Goal: Task Accomplishment & Management: Complete application form

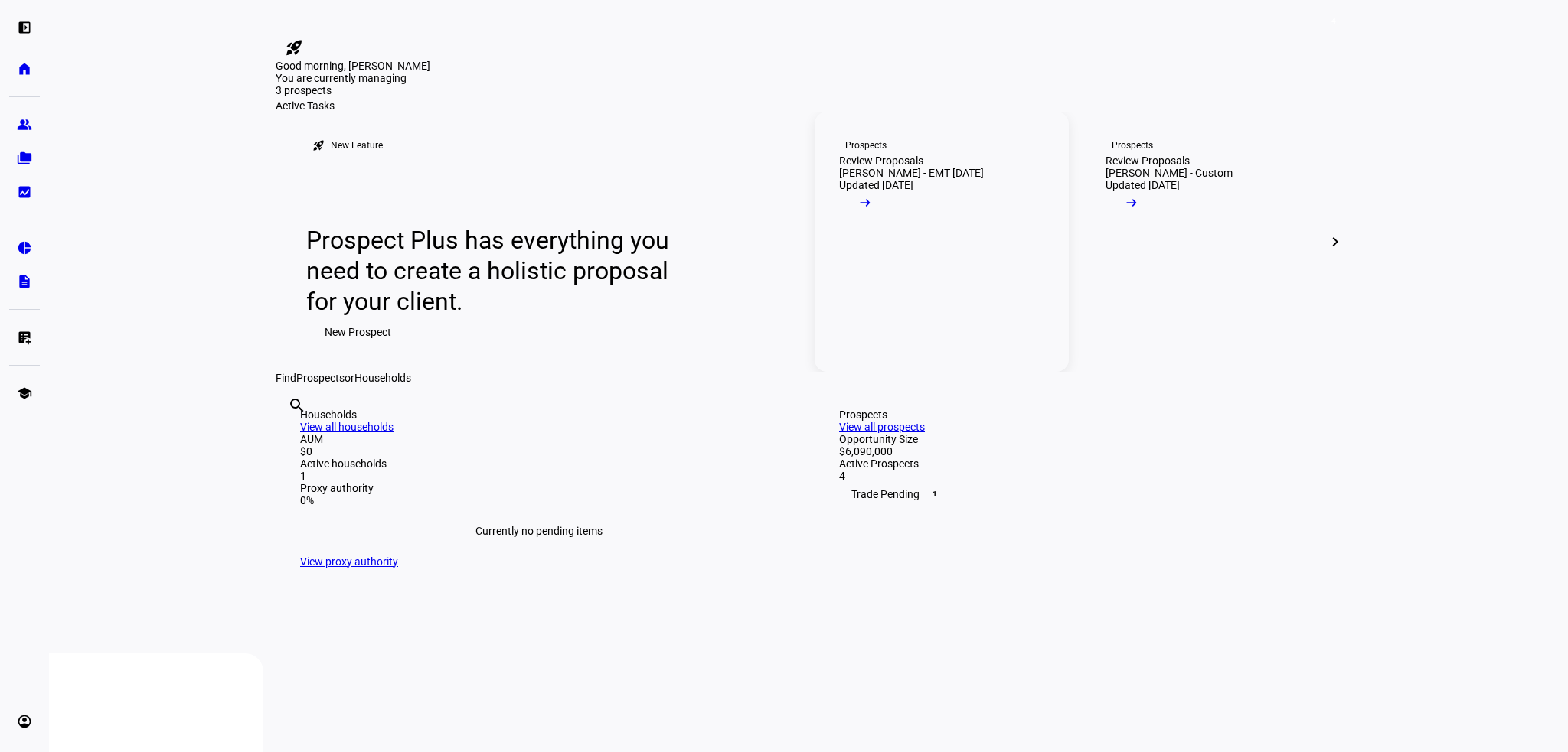
click at [873, 211] on mat-icon "arrow_right_alt" at bounding box center [865, 202] width 15 height 15
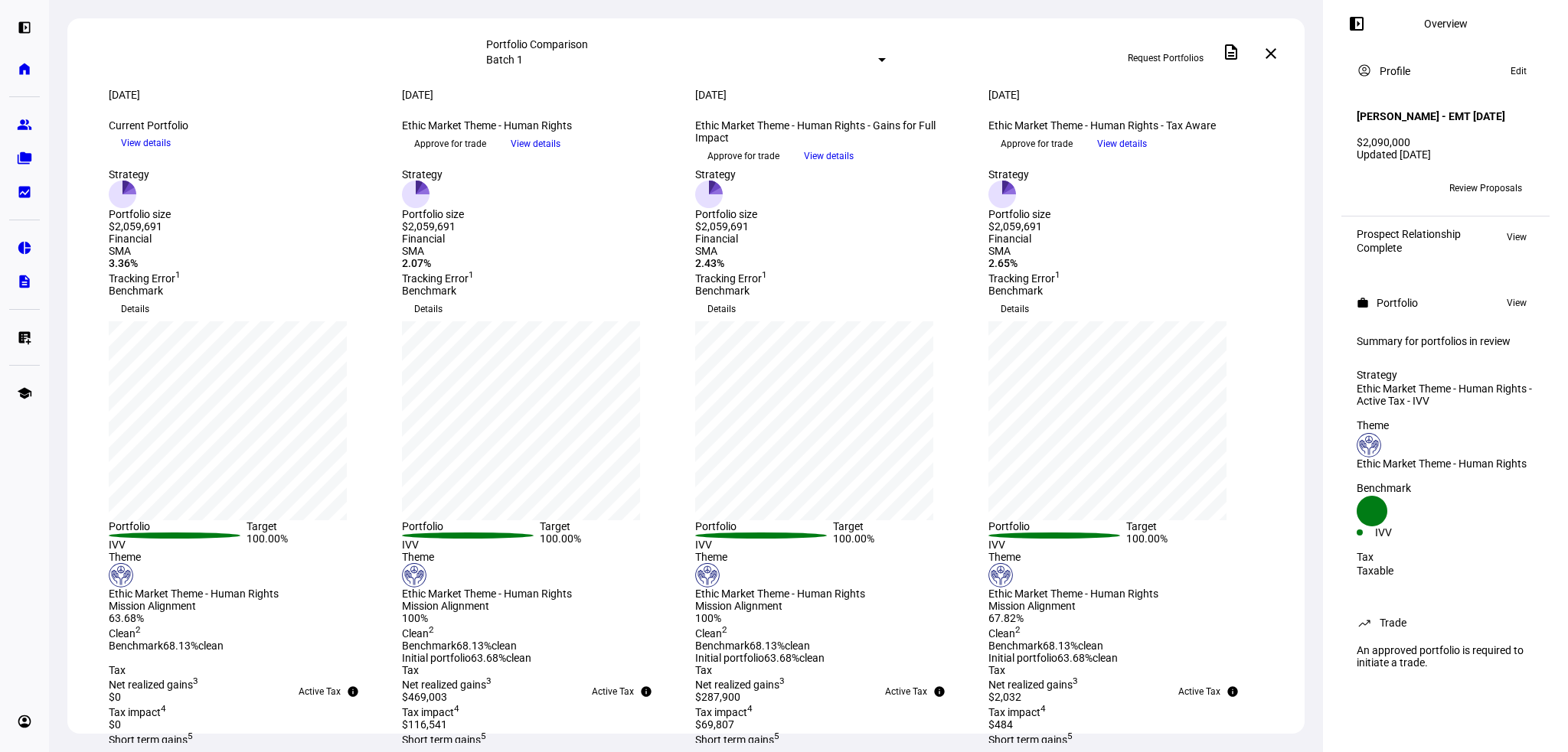
click at [1158, 53] on span "Request Portfolios" at bounding box center [1165, 58] width 75 height 25
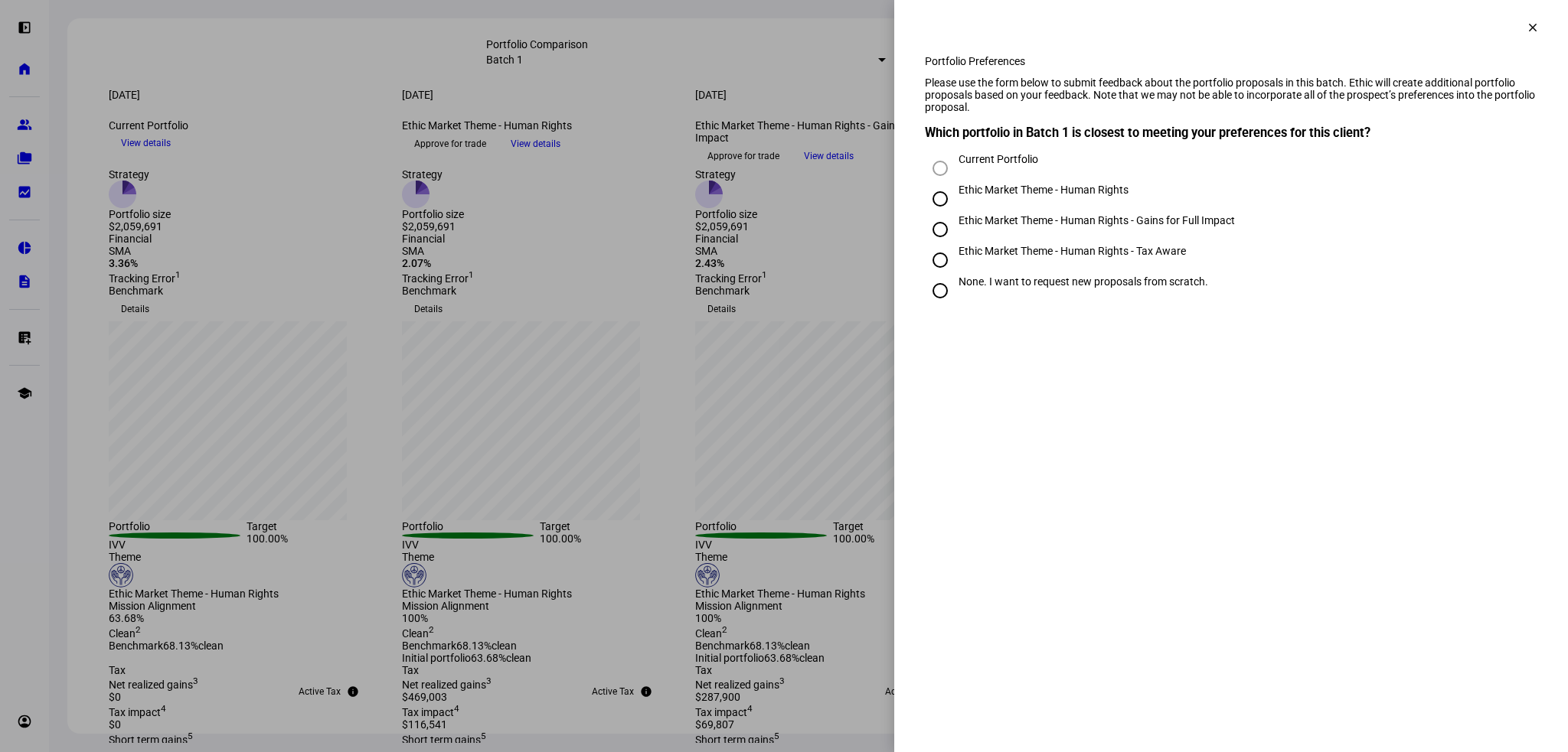
click at [1526, 27] on mat-icon "clear" at bounding box center [1532, 27] width 14 height 14
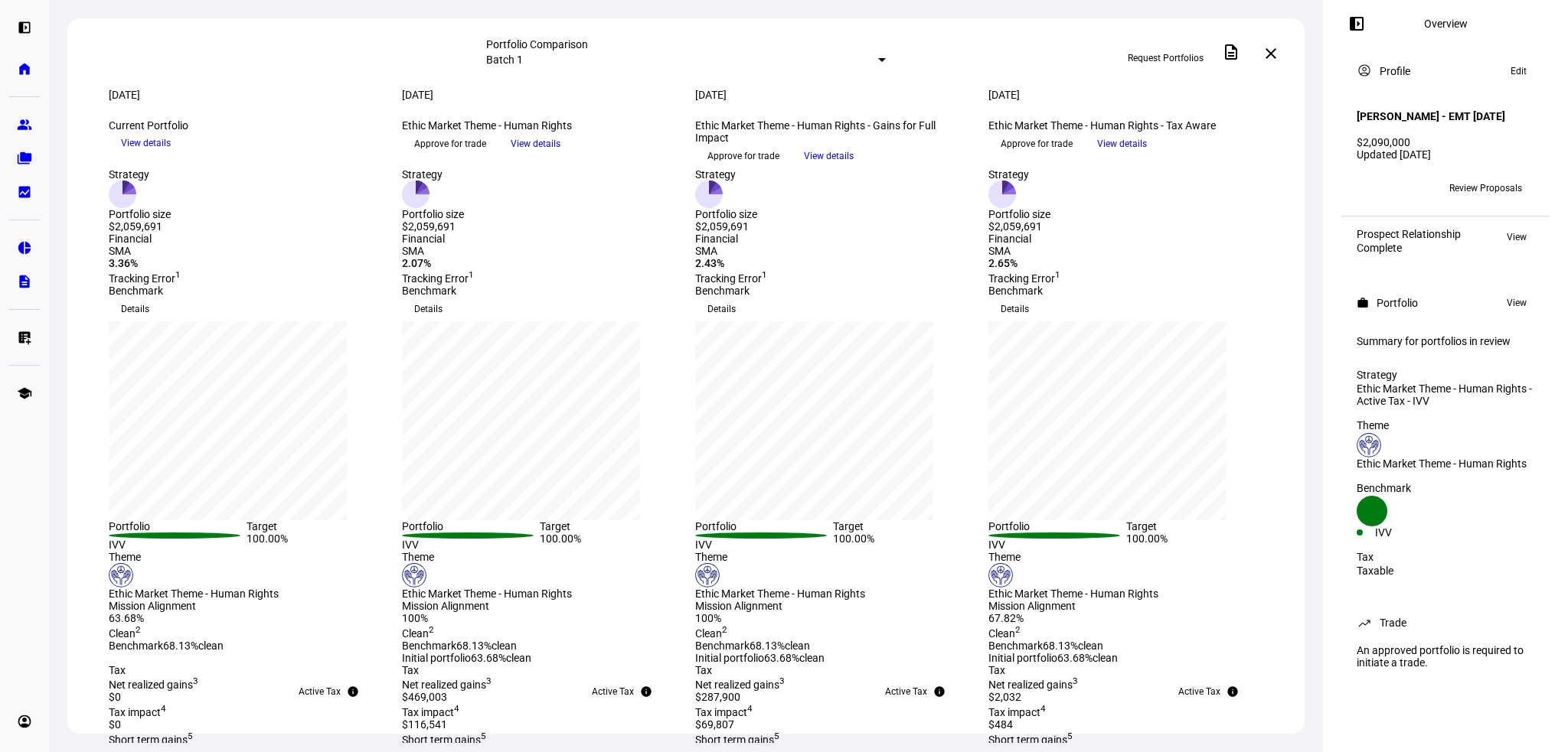
click at [1186, 52] on span "Request Portfolios" at bounding box center [1165, 58] width 75 height 25
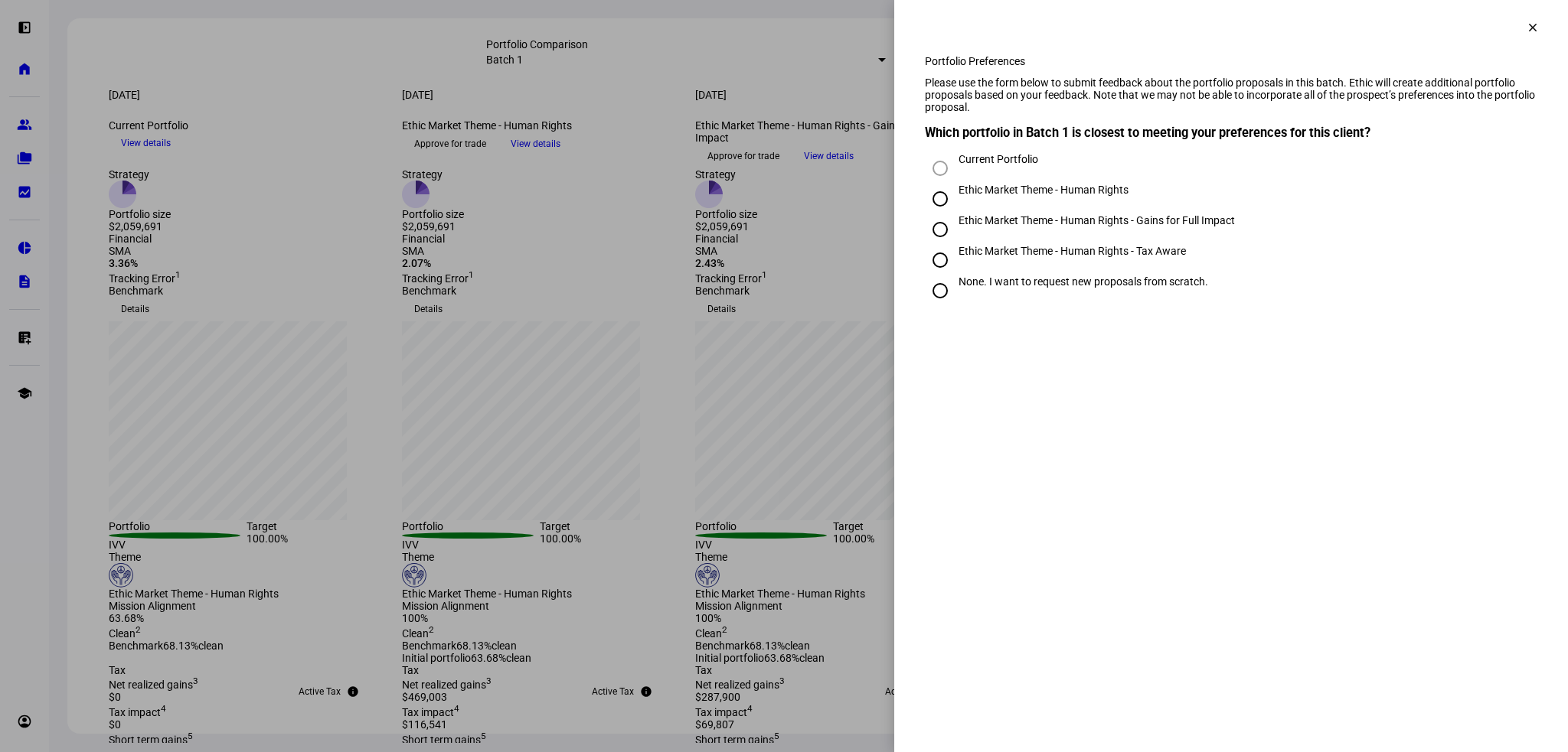
click at [936, 245] on input "Ethic Market Theme - Human Rights - Gains for Full Impact" at bounding box center [940, 229] width 30 height 30
radio input "true"
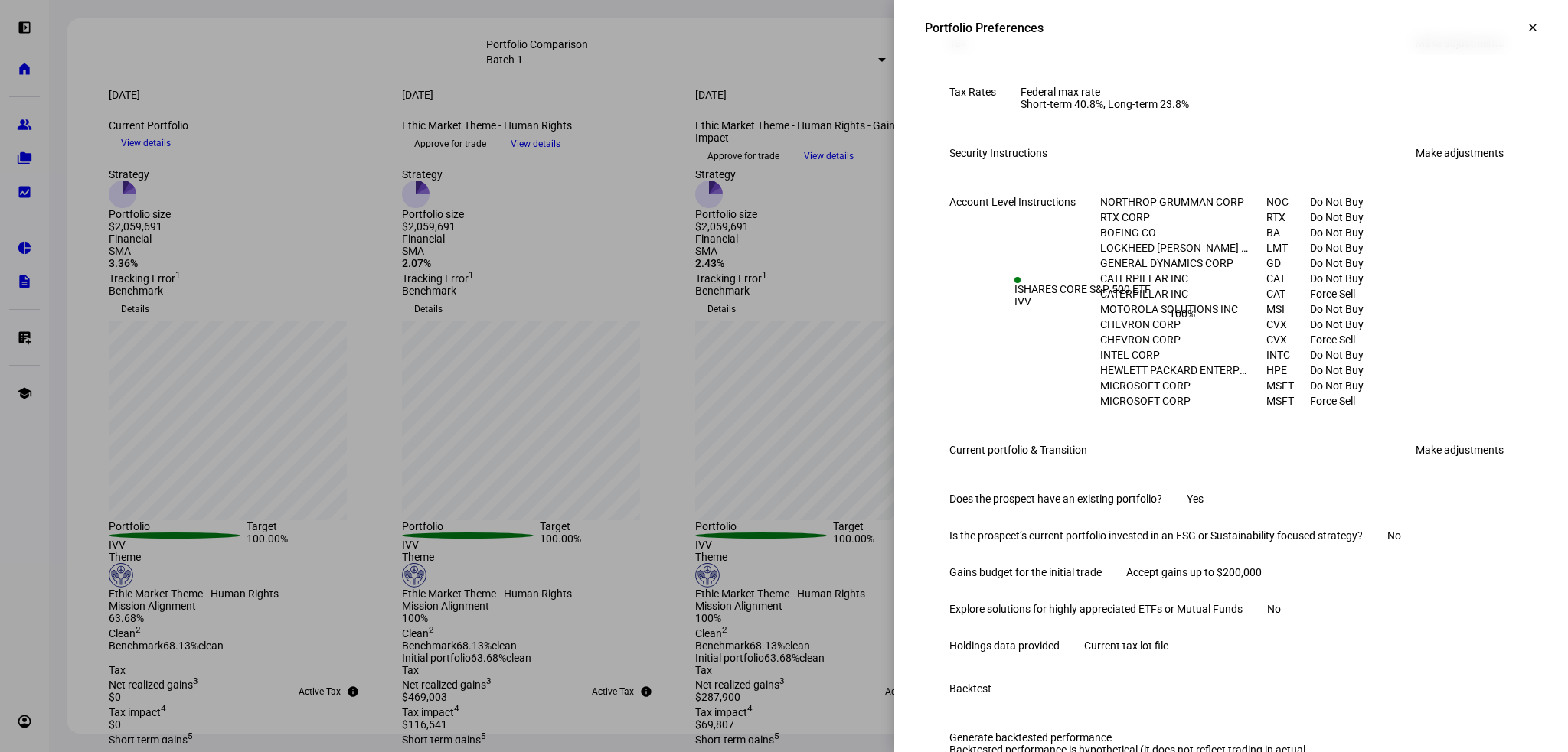
scroll to position [766, 0]
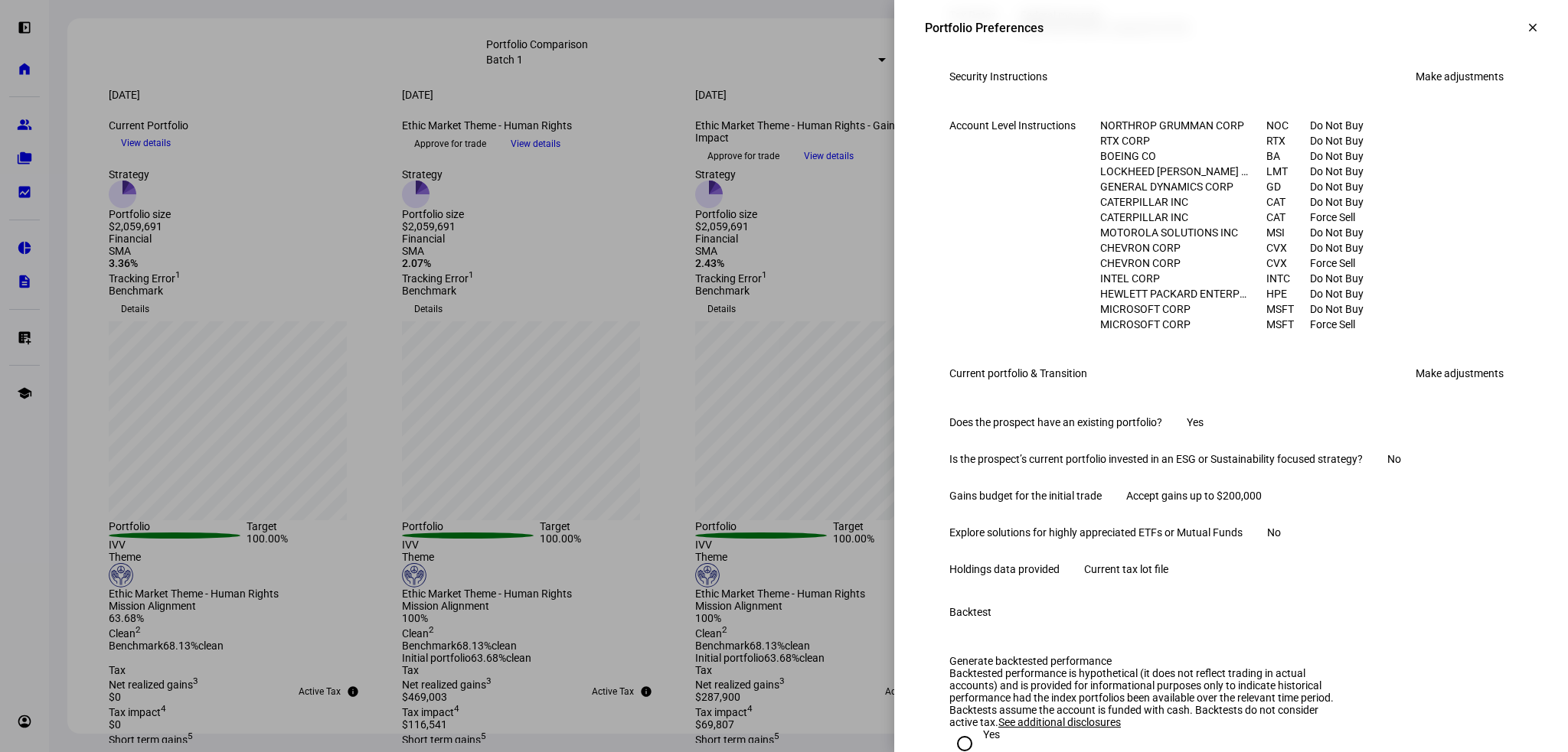
click at [1452, 89] on link "Make adjustments" at bounding box center [1460, 76] width 107 height 25
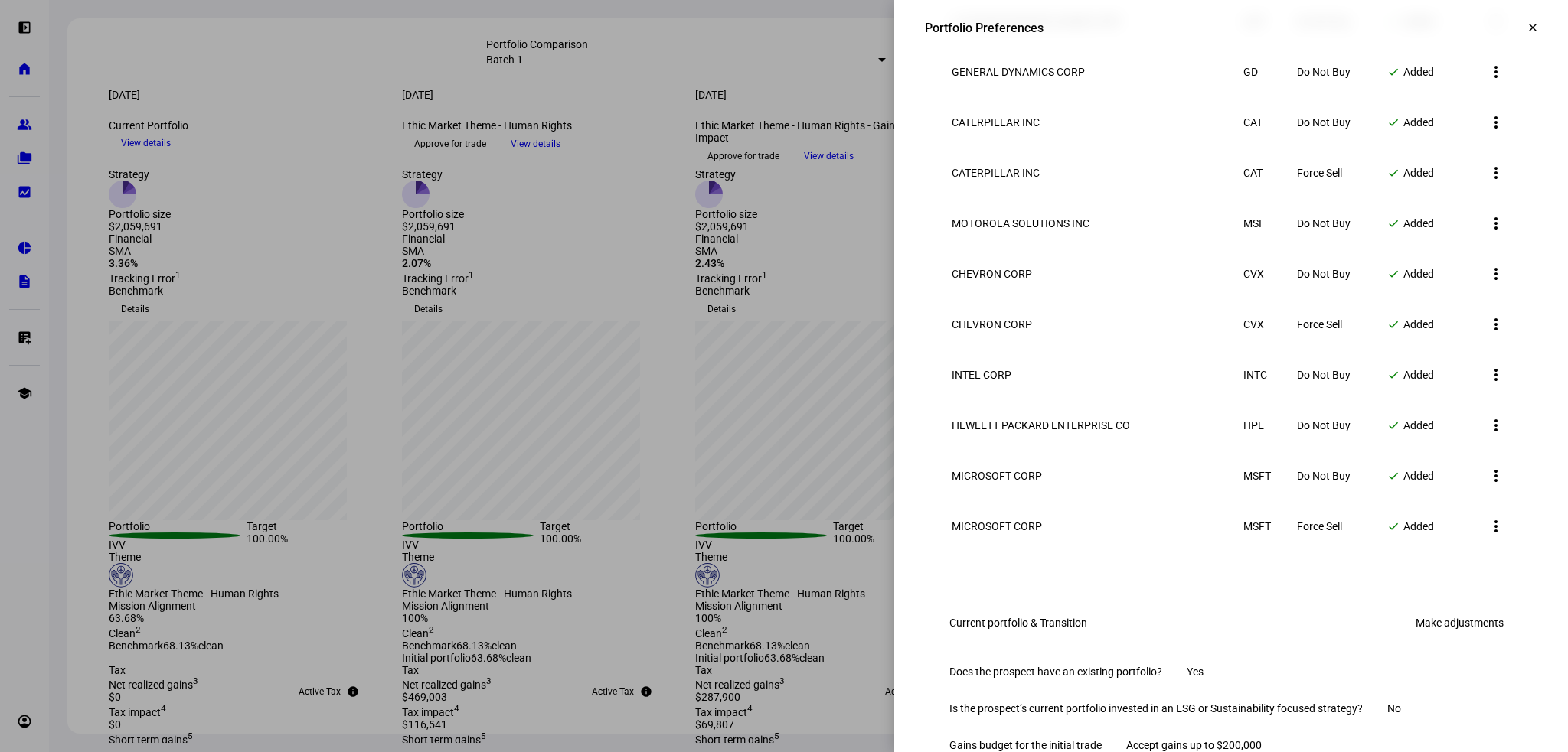
scroll to position [1225, 0]
click at [1490, 535] on mat-icon "more_vert" at bounding box center [1496, 526] width 19 height 19
click at [1481, 626] on span "Cancel Add" at bounding box center [1458, 632] width 68 height 12
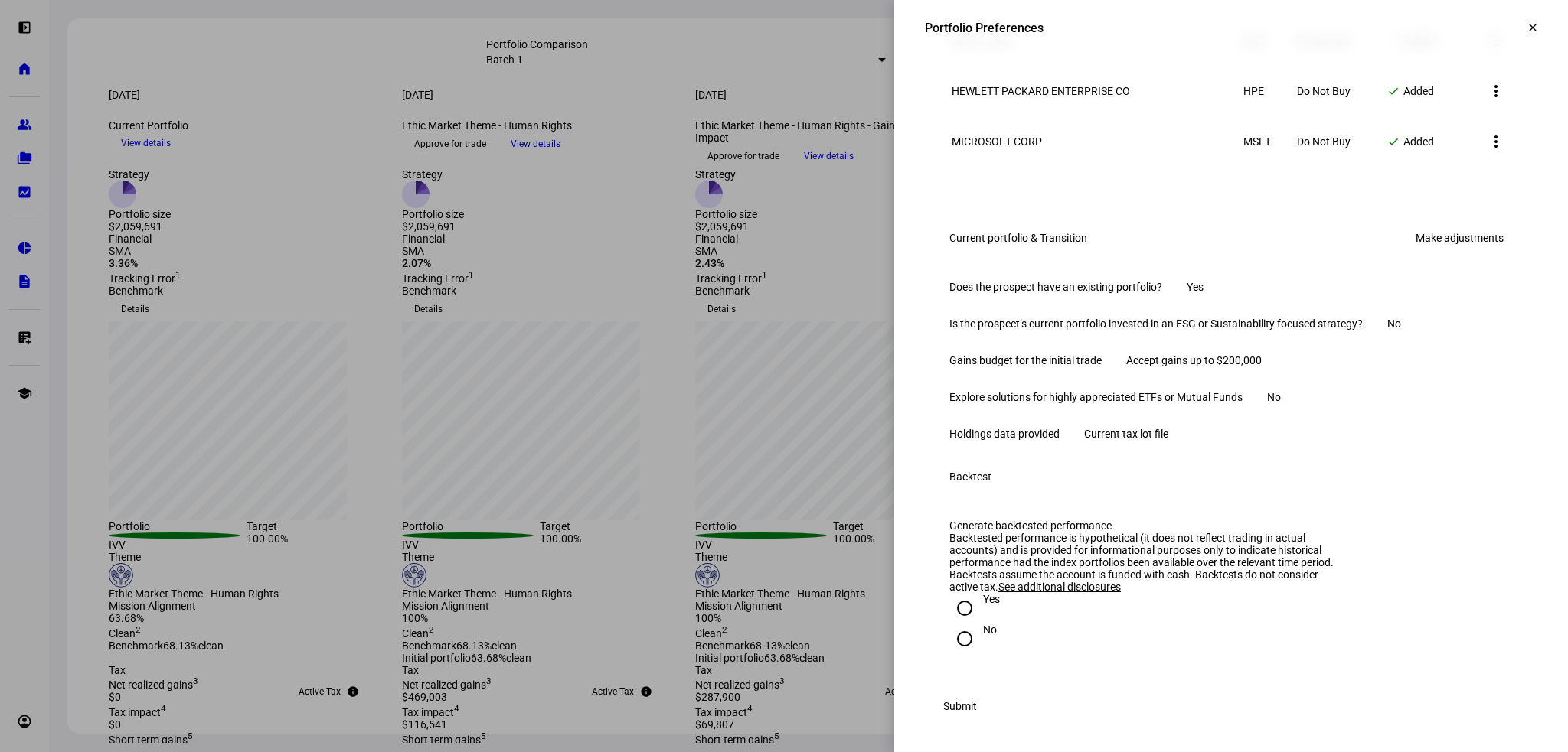
scroll to position [1730, 0]
click at [1168, 428] on span "Current tax lot file" at bounding box center [1126, 434] width 84 height 12
click at [1452, 226] on link "Make adjustments" at bounding box center [1460, 238] width 107 height 25
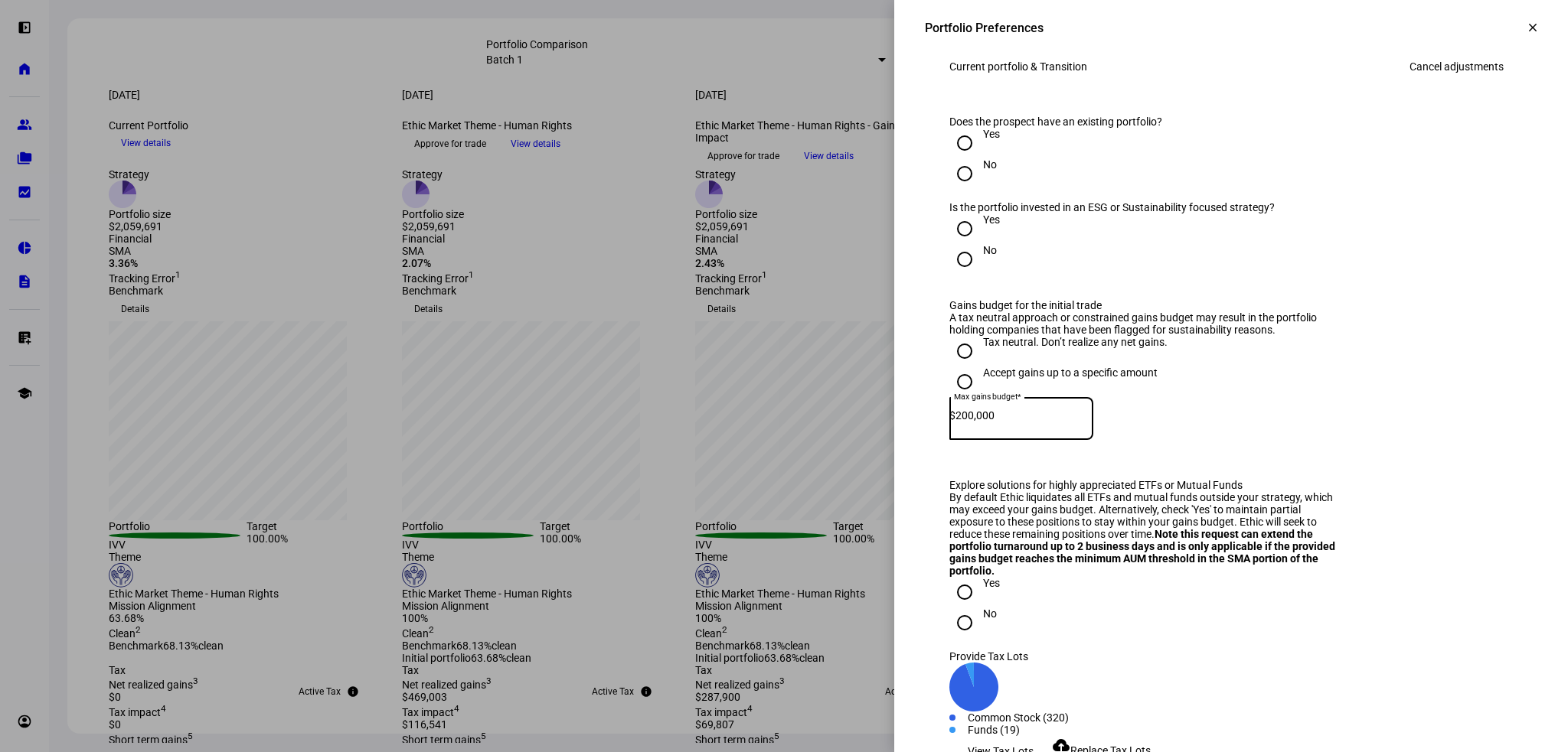
drag, startPoint x: 1044, startPoint y: 534, endPoint x: 855, endPoint y: 533, distance: 189.0
click at [855, 533] on div "Portfolio Preferences clear Portfolio Preferences Please use the form below to …" at bounding box center [784, 376] width 1568 height 752
type input "250,000"
click at [1246, 467] on div "Accept gains up to a specific amount Max gains budget* $ 250,000" at bounding box center [1231, 417] width 563 height 100
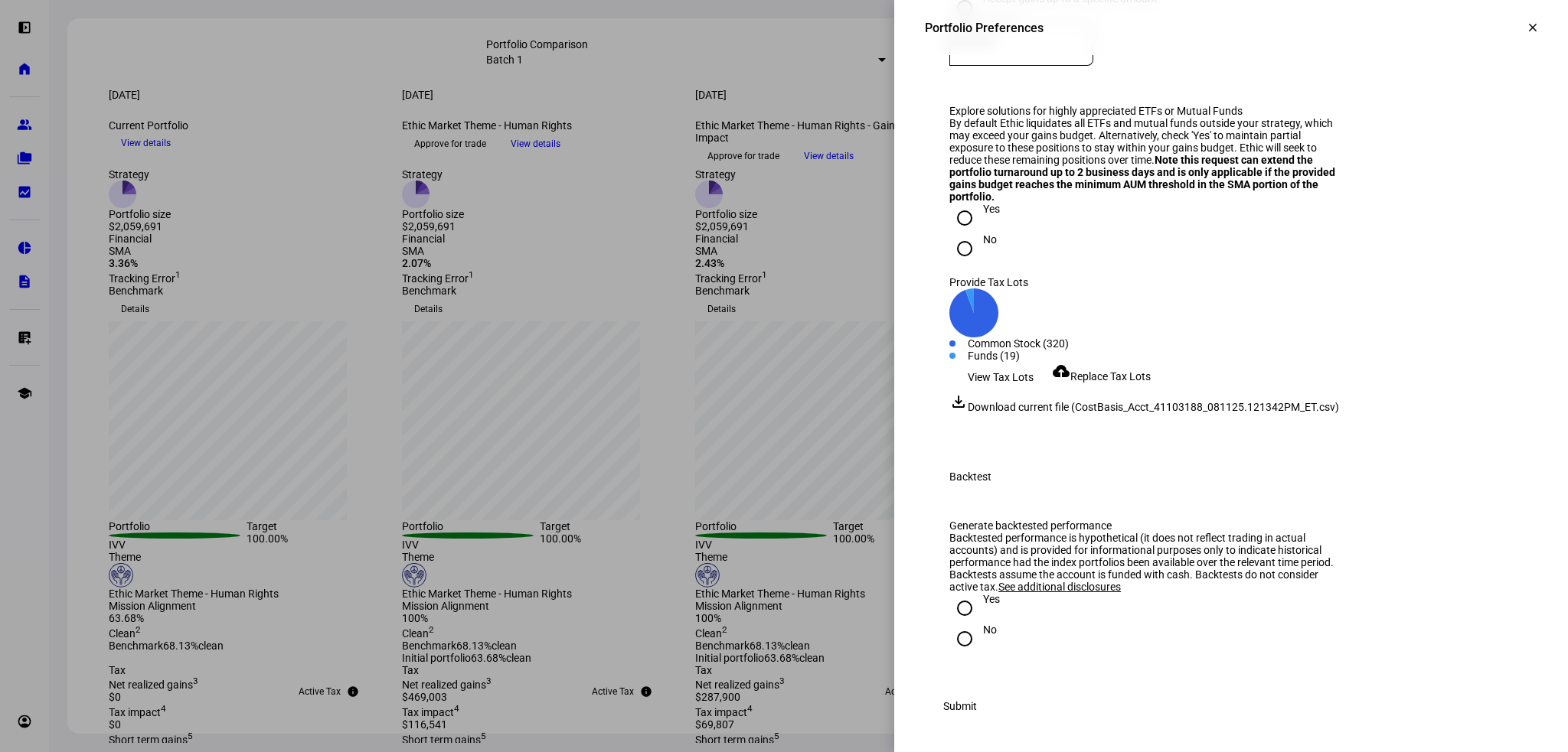
scroll to position [2189, 0]
click at [1126, 383] on span "Replace Tax Lots" at bounding box center [1110, 376] width 80 height 12
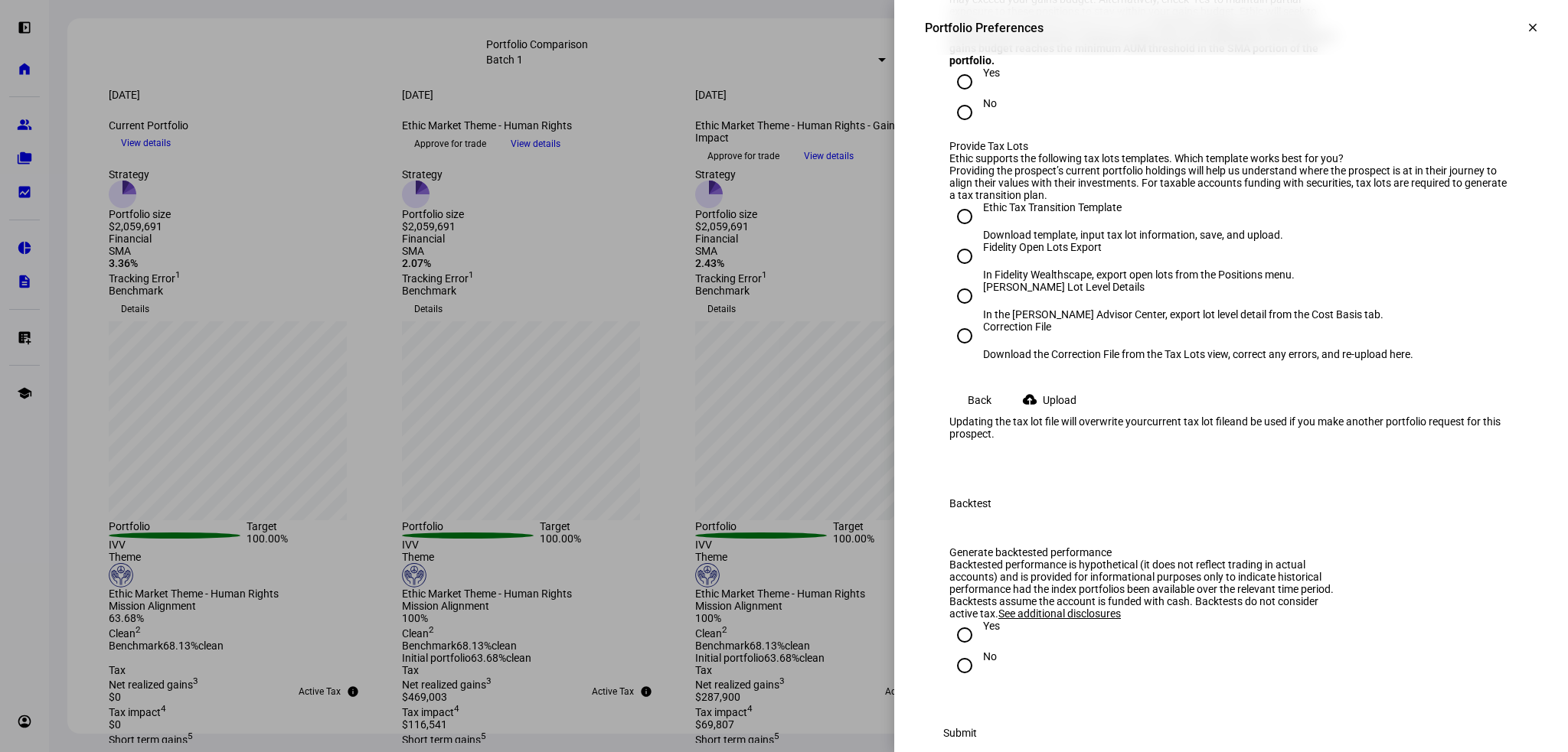
scroll to position [2265, 0]
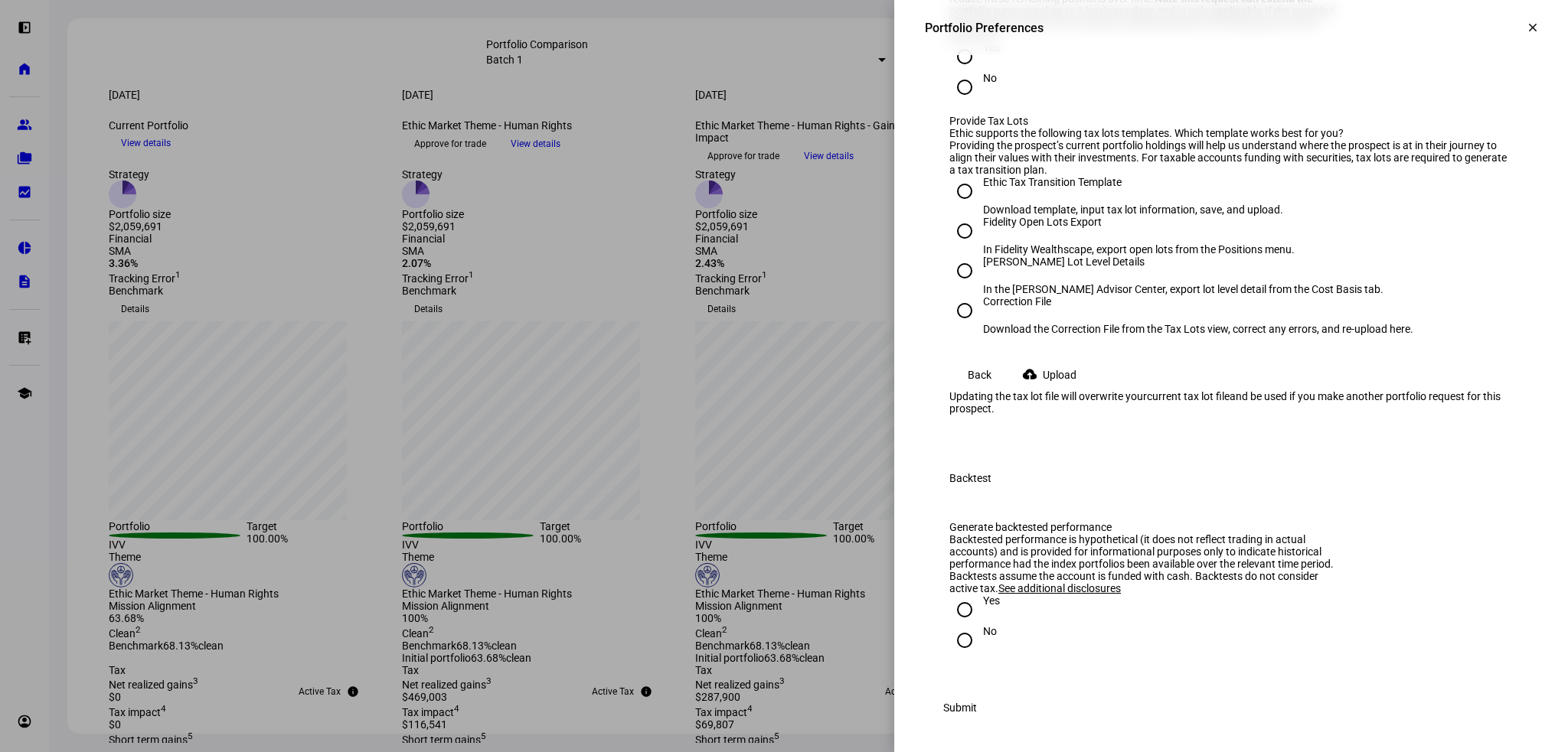
click at [952, 286] on input "Schwab Lot Level Details In the Schwab Advisor Center, export lot level detail …" at bounding box center [965, 271] width 30 height 30
radio input "true"
click at [1077, 390] on span "Upload" at bounding box center [1060, 375] width 34 height 30
click at [1072, 390] on span "Upload" at bounding box center [1060, 375] width 34 height 30
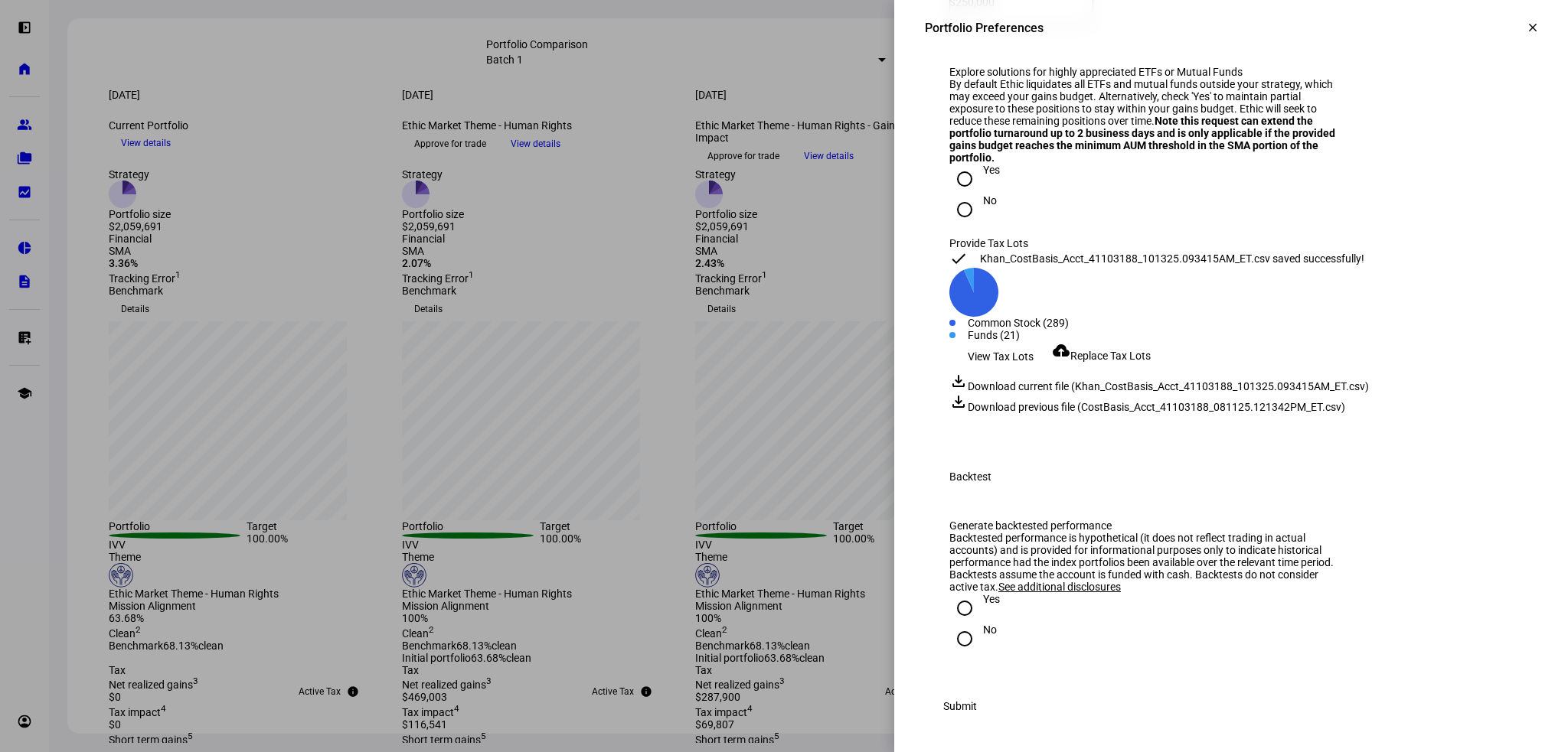
scroll to position [2437, 0]
click at [950, 624] on input "No" at bounding box center [965, 639] width 30 height 30
radio input "true"
click at [968, 372] on span "View Tax Lots" at bounding box center [1000, 357] width 66 height 30
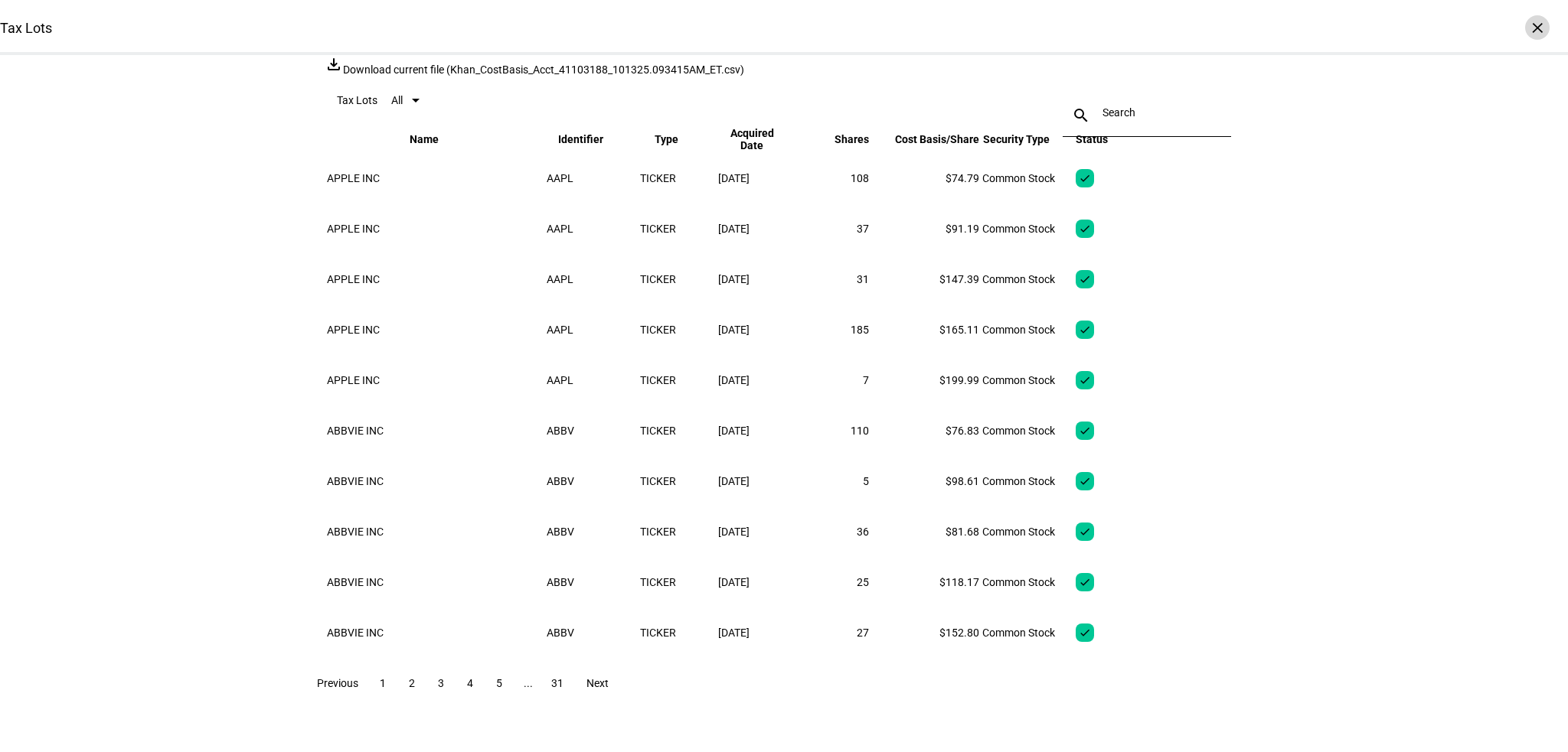
click at [1527, 27] on div "×" at bounding box center [1537, 27] width 25 height 25
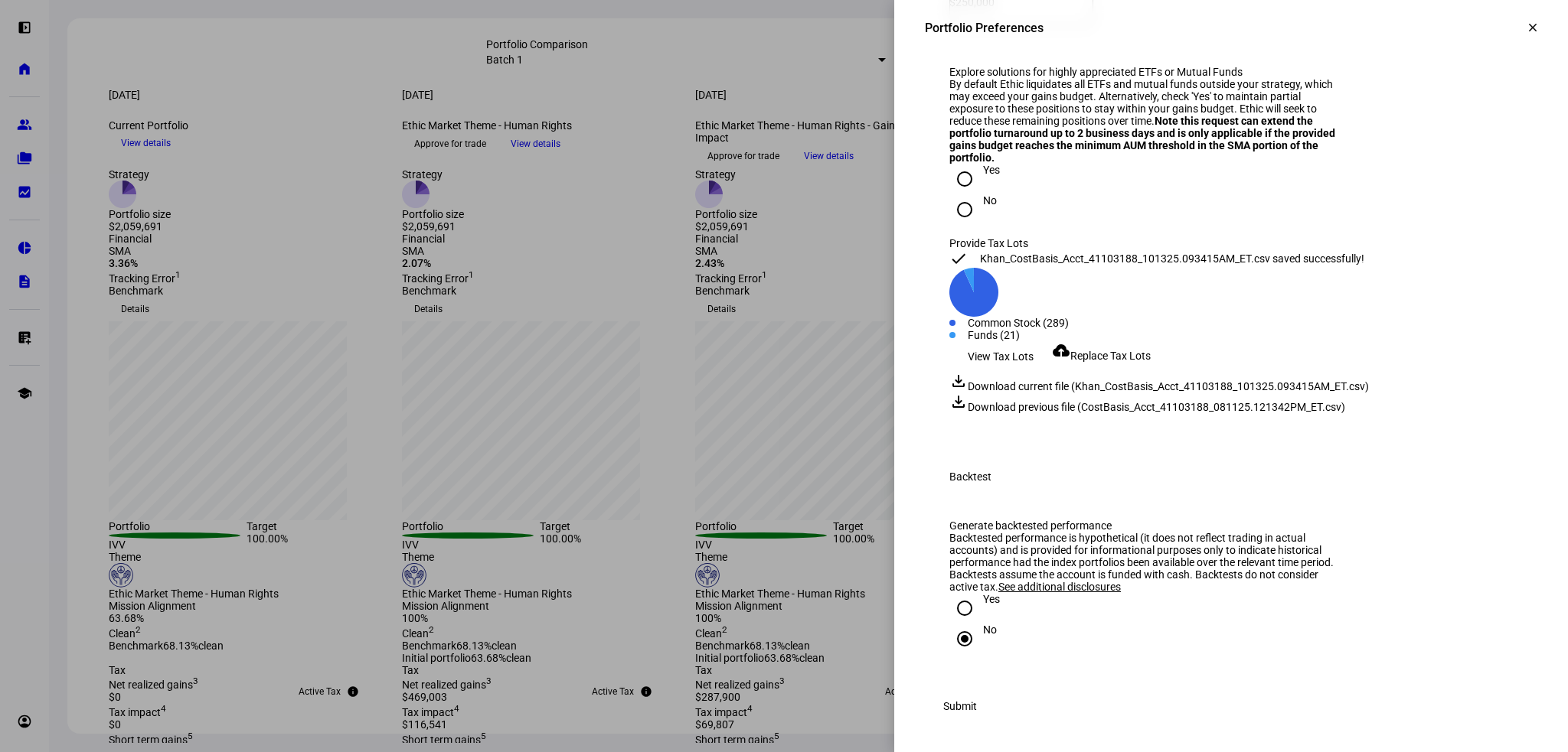
scroll to position [2437, 0]
click at [977, 704] on span "Submit" at bounding box center [960, 706] width 34 height 30
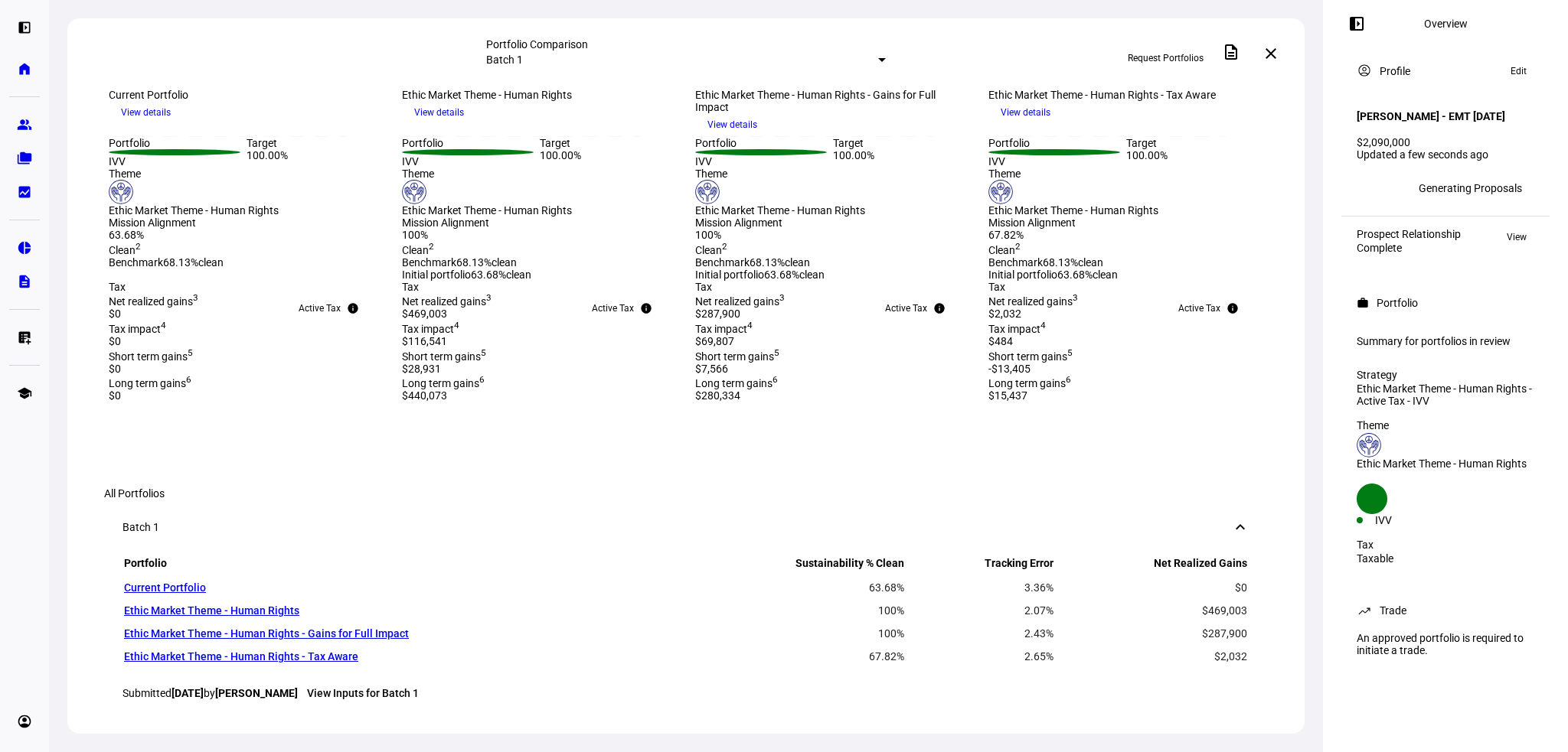
scroll to position [0, 0]
